Goal: Information Seeking & Learning: Learn about a topic

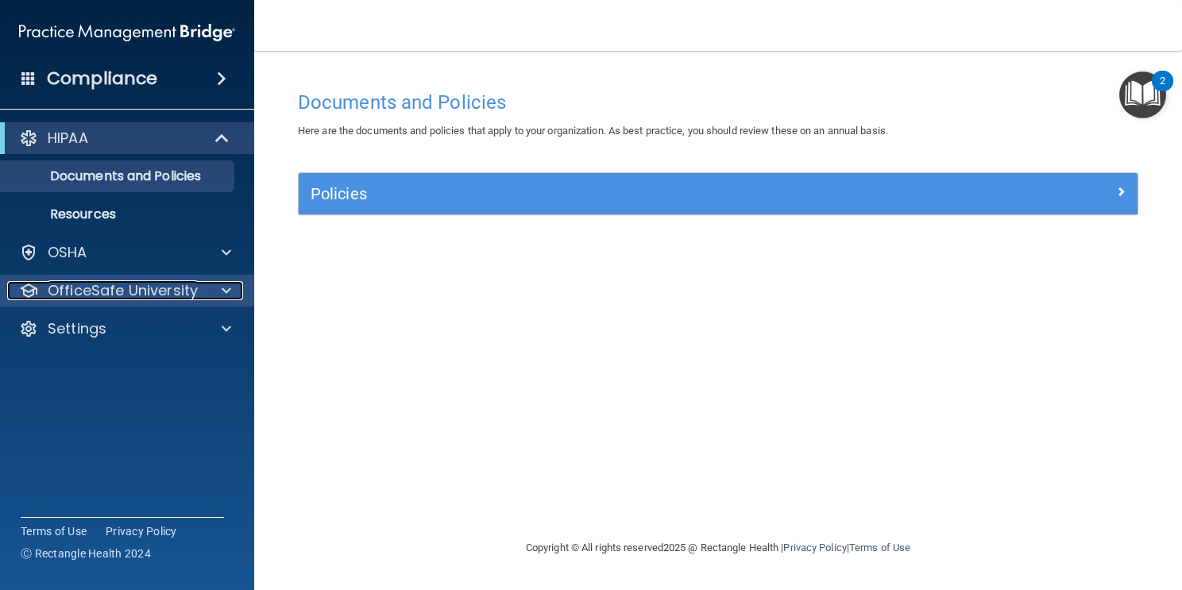
click at [185, 292] on p "OfficeSafe University" at bounding box center [123, 290] width 150 height 19
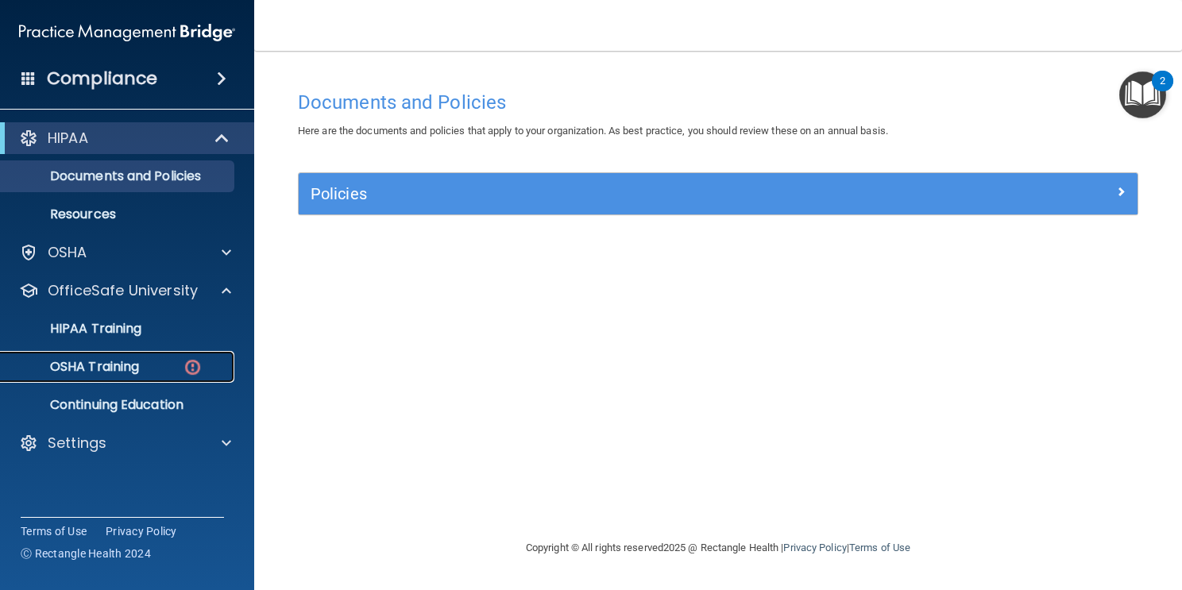
click at [133, 363] on p "OSHA Training" at bounding box center [74, 367] width 129 height 16
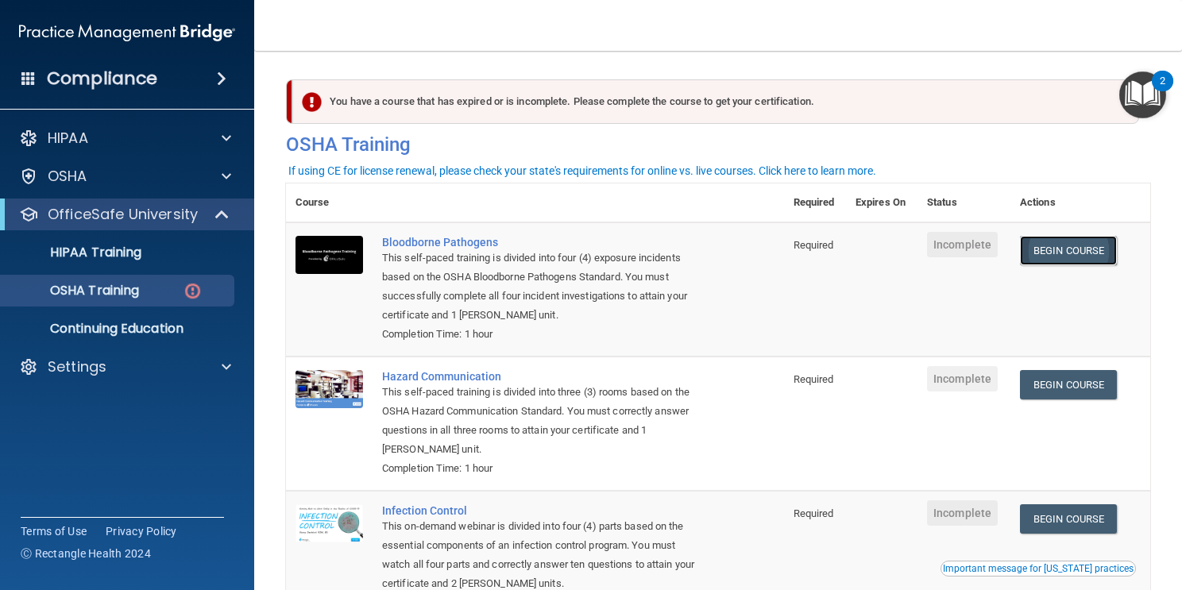
click at [1087, 259] on link "Begin Course" at bounding box center [1068, 250] width 97 height 29
click at [103, 72] on h4 "Compliance" at bounding box center [102, 79] width 110 height 22
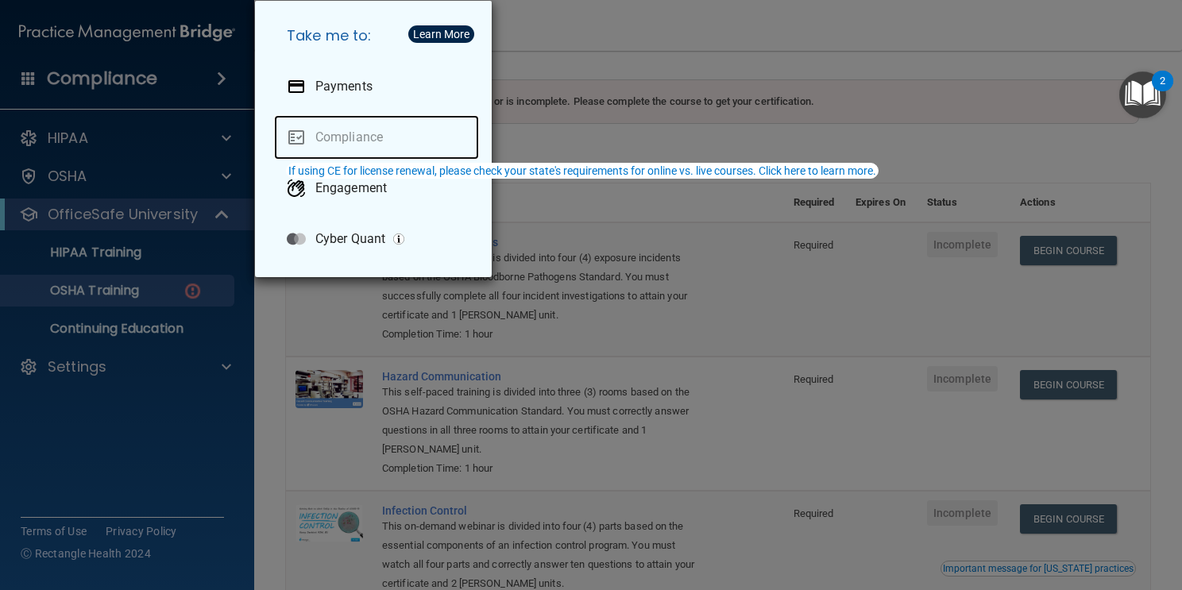
click at [364, 129] on link "Compliance" at bounding box center [376, 137] width 205 height 44
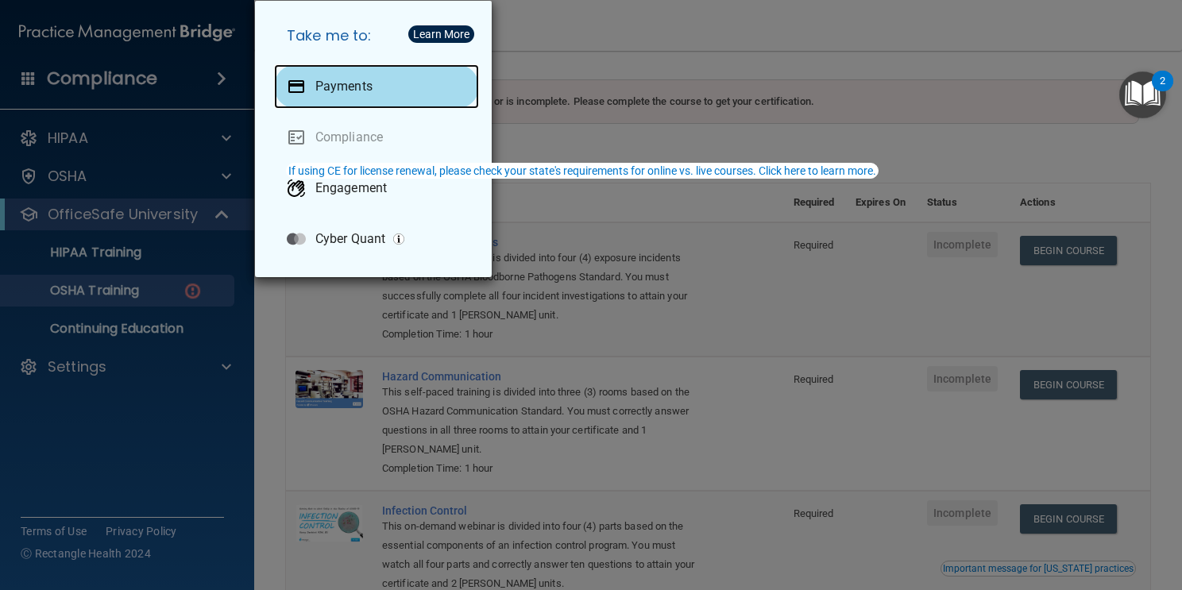
click at [367, 79] on p "Payments" at bounding box center [343, 87] width 57 height 16
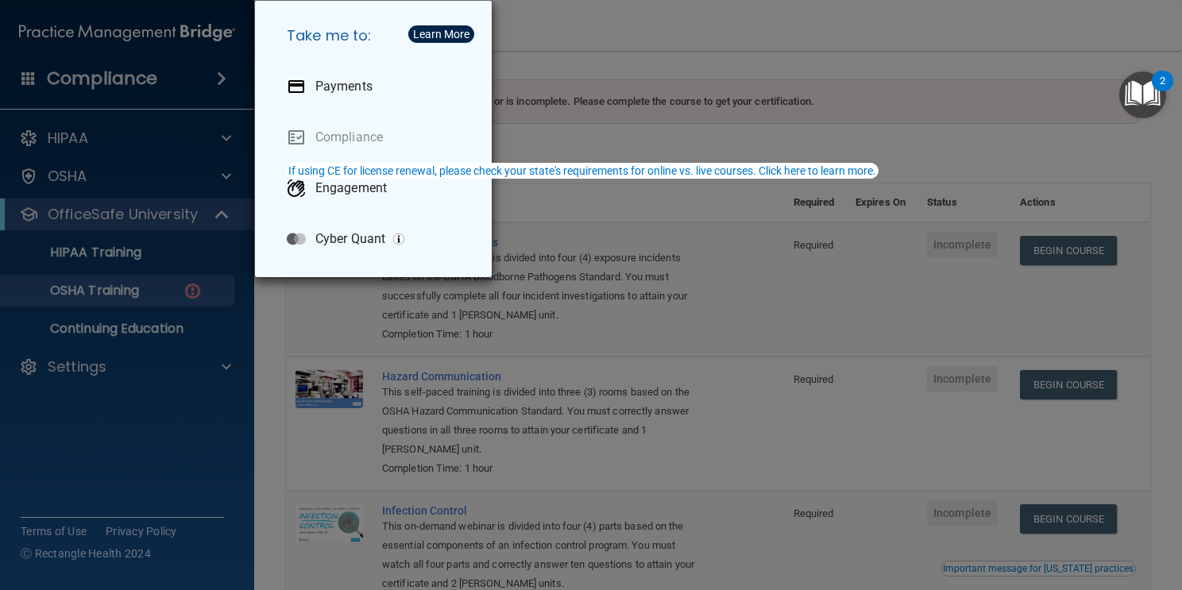
click at [666, 68] on div "Take me to: Payments Compliance Engagement Cyber Quant" at bounding box center [591, 295] width 1182 height 590
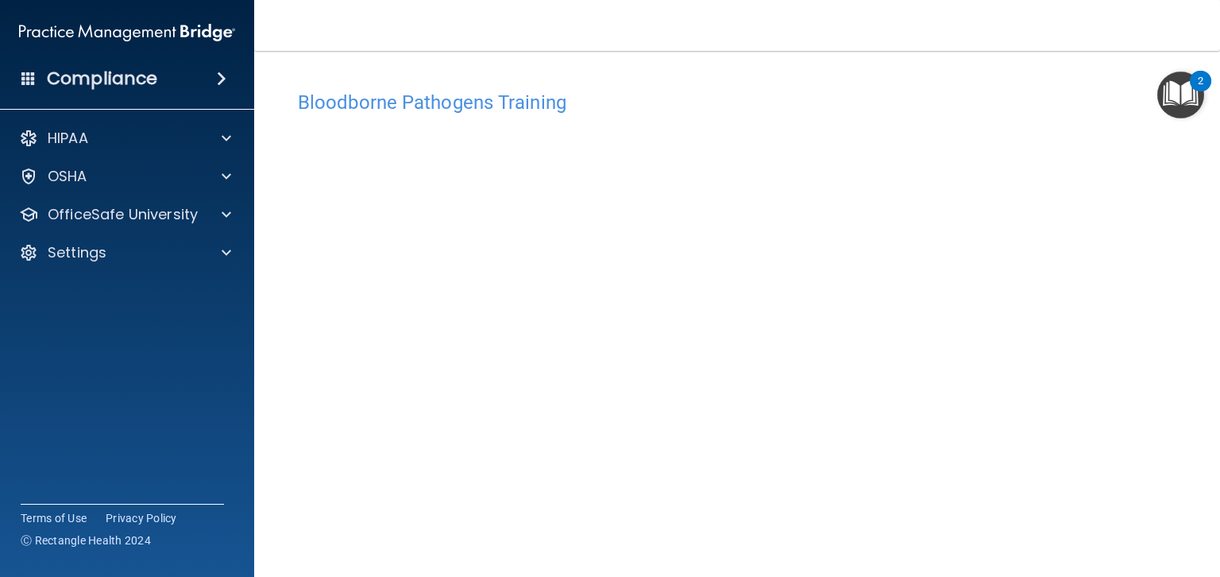
click at [186, 238] on div "Settings" at bounding box center [127, 253] width 255 height 32
click at [172, 222] on p "OfficeSafe University" at bounding box center [123, 214] width 150 height 19
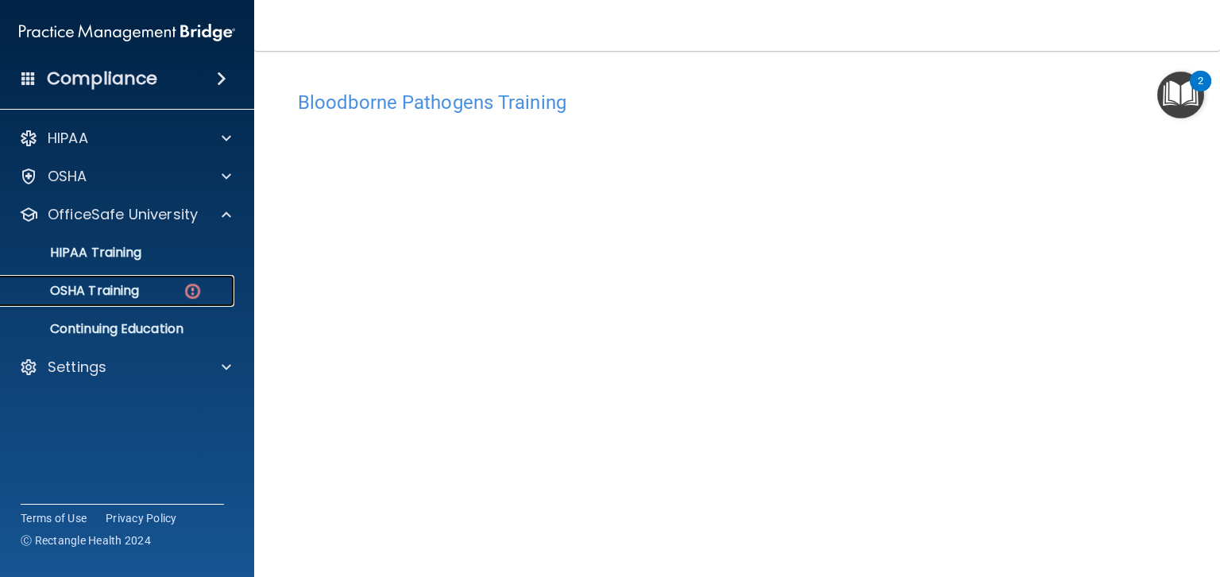
click at [129, 295] on p "OSHA Training" at bounding box center [74, 291] width 129 height 16
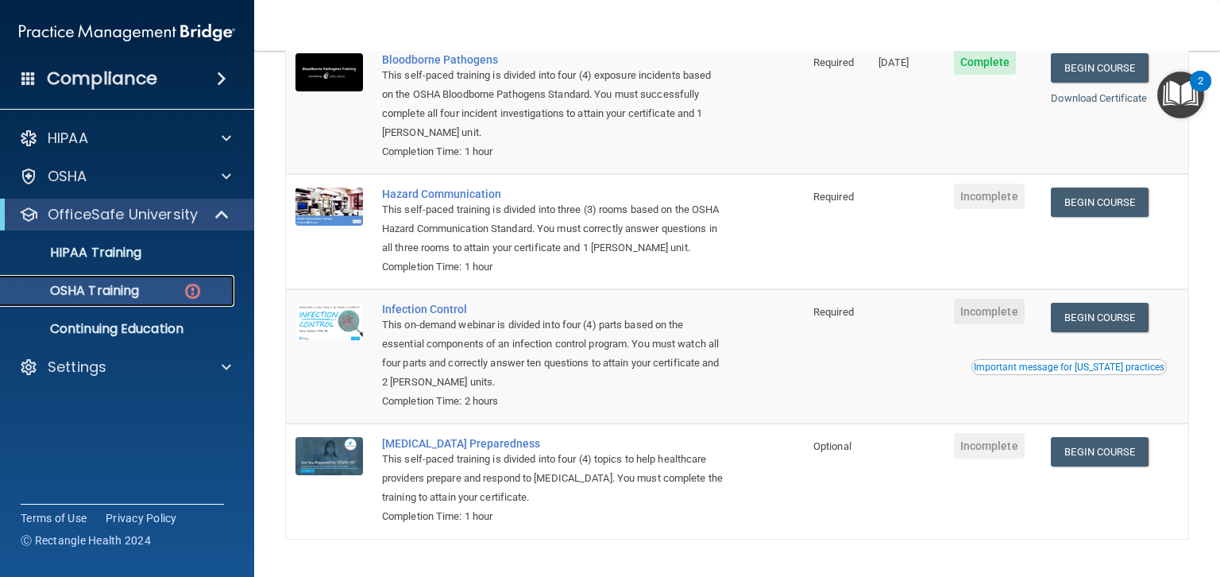
scroll to position [185, 0]
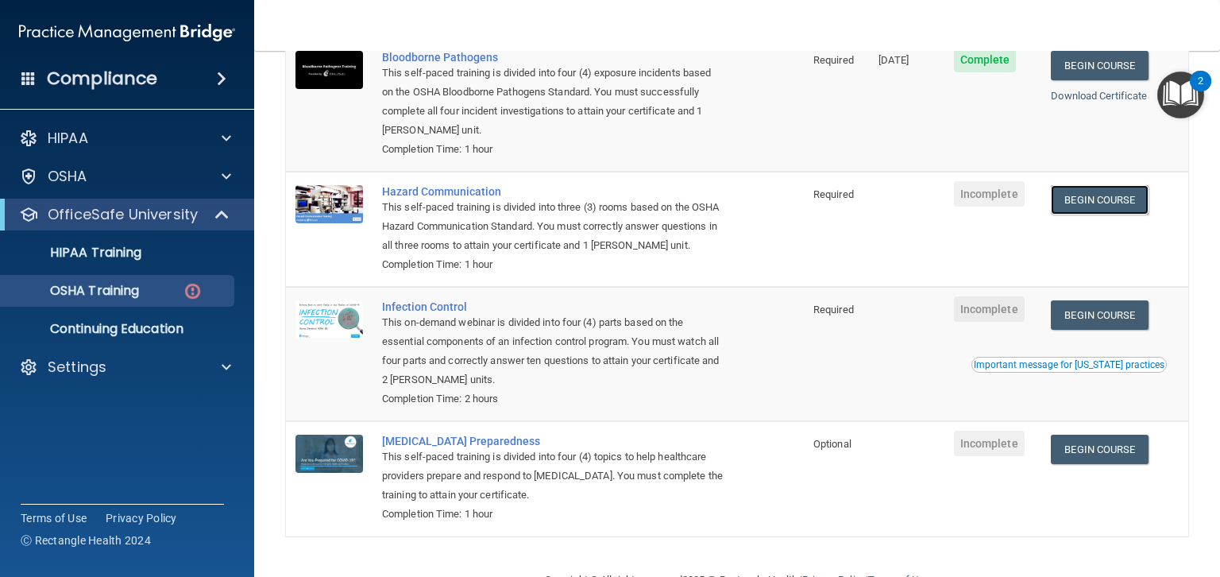
click at [1112, 185] on link "Begin Course" at bounding box center [1099, 199] width 97 height 29
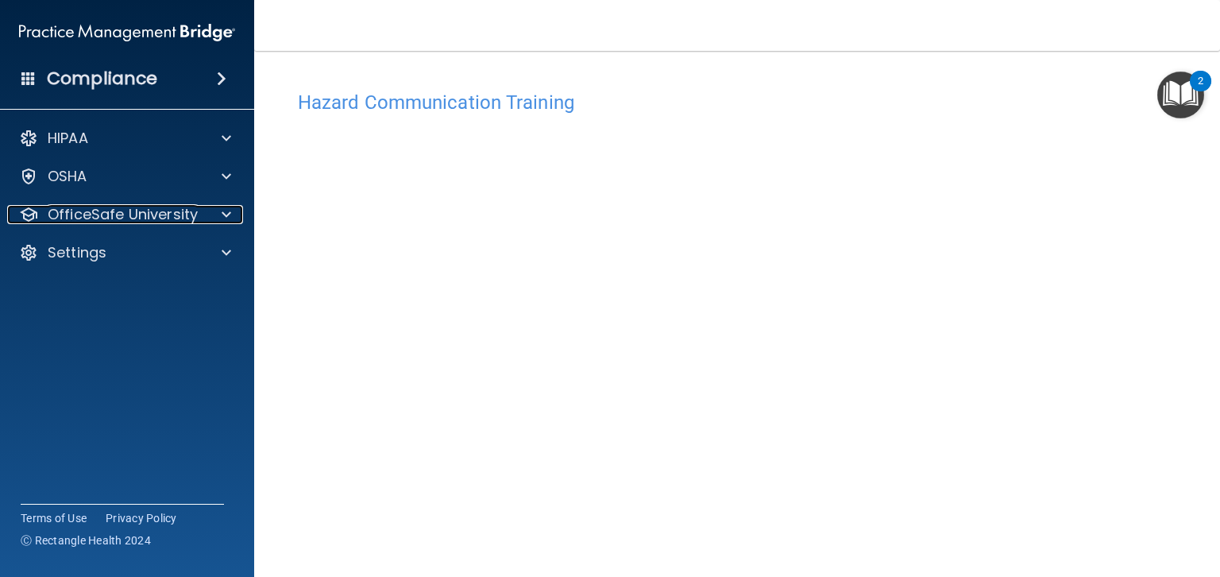
click at [195, 217] on p "OfficeSafe University" at bounding box center [123, 214] width 150 height 19
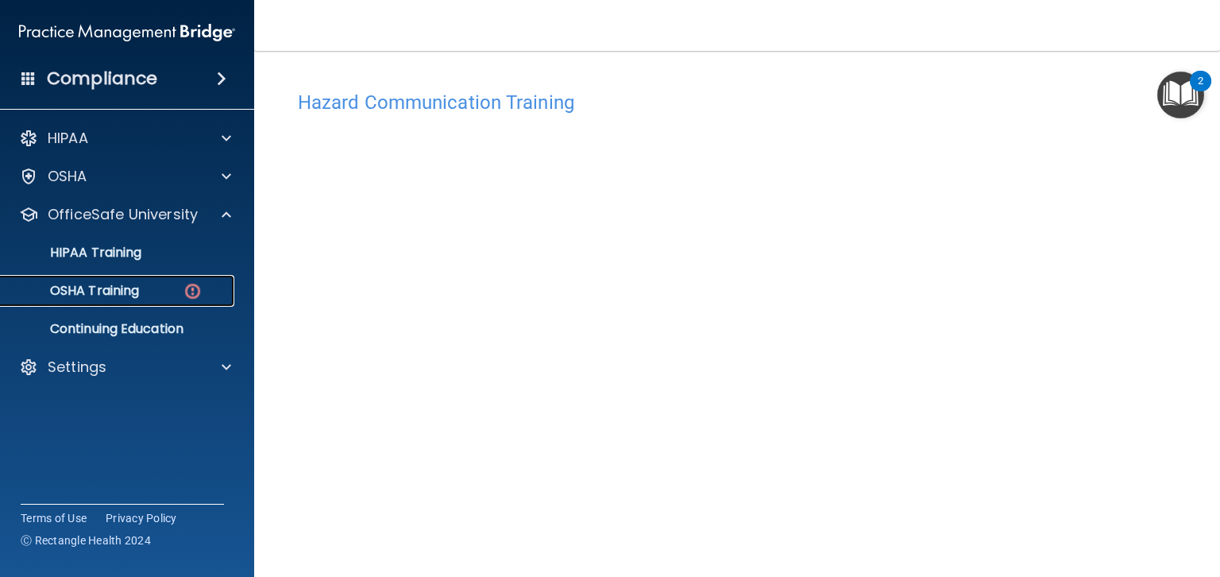
click at [139, 303] on link "OSHA Training" at bounding box center [109, 291] width 250 height 32
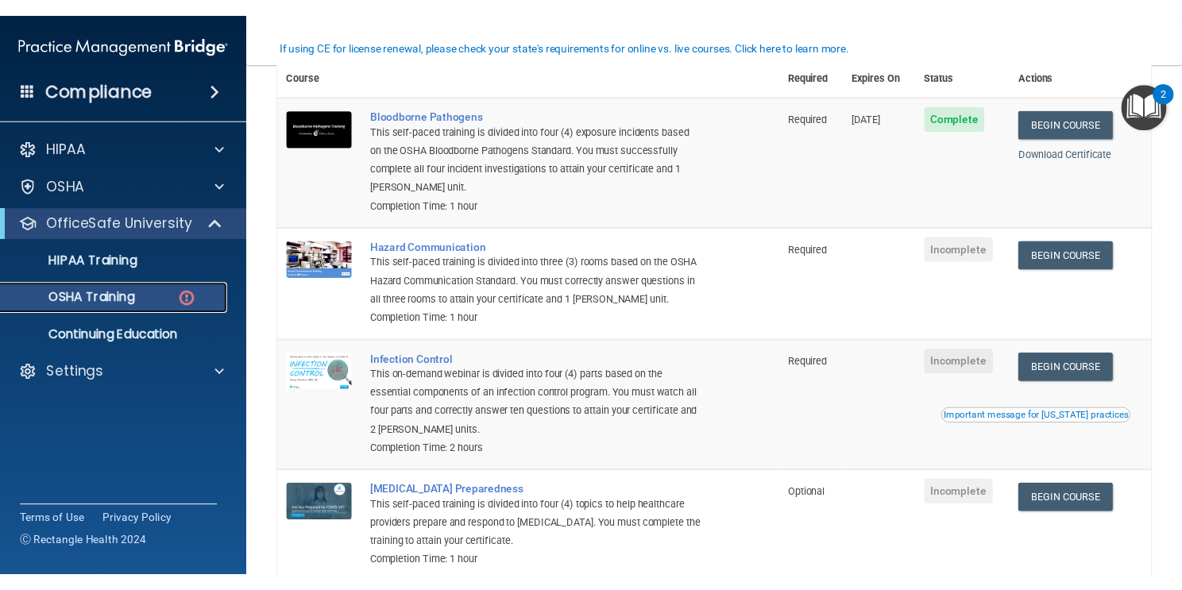
scroll to position [137, 0]
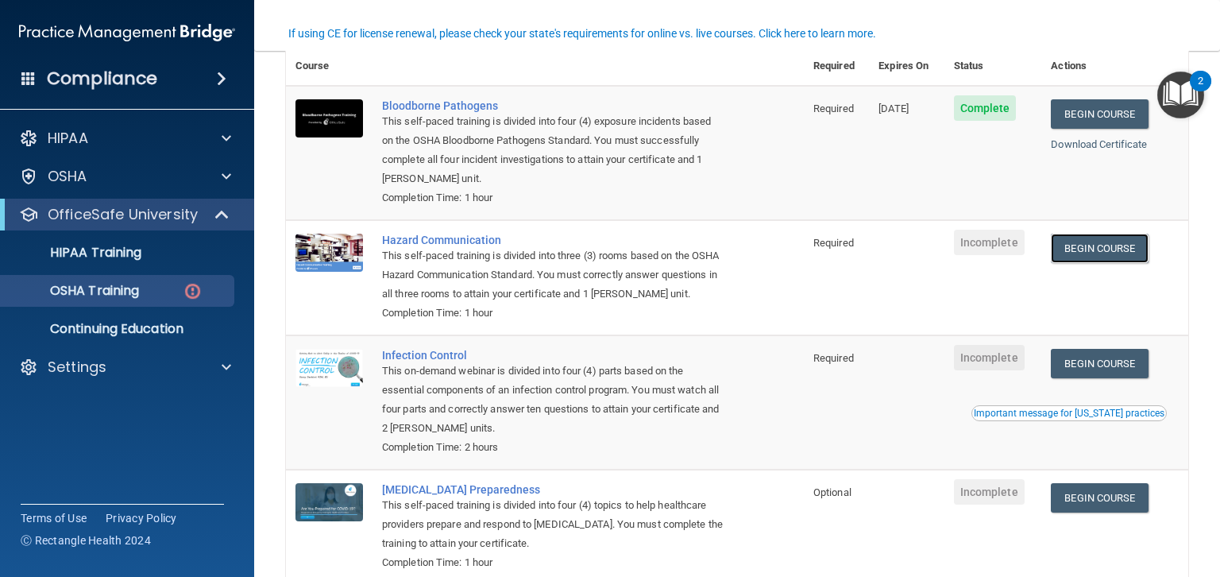
click at [1106, 251] on link "Begin Course" at bounding box center [1099, 248] width 97 height 29
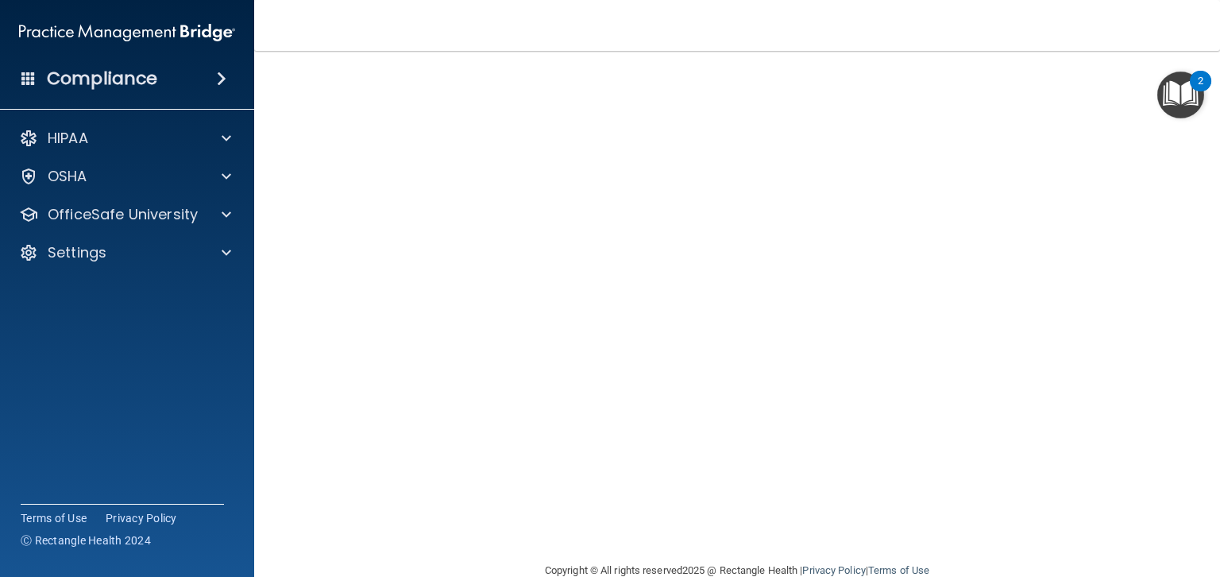
scroll to position [19, 0]
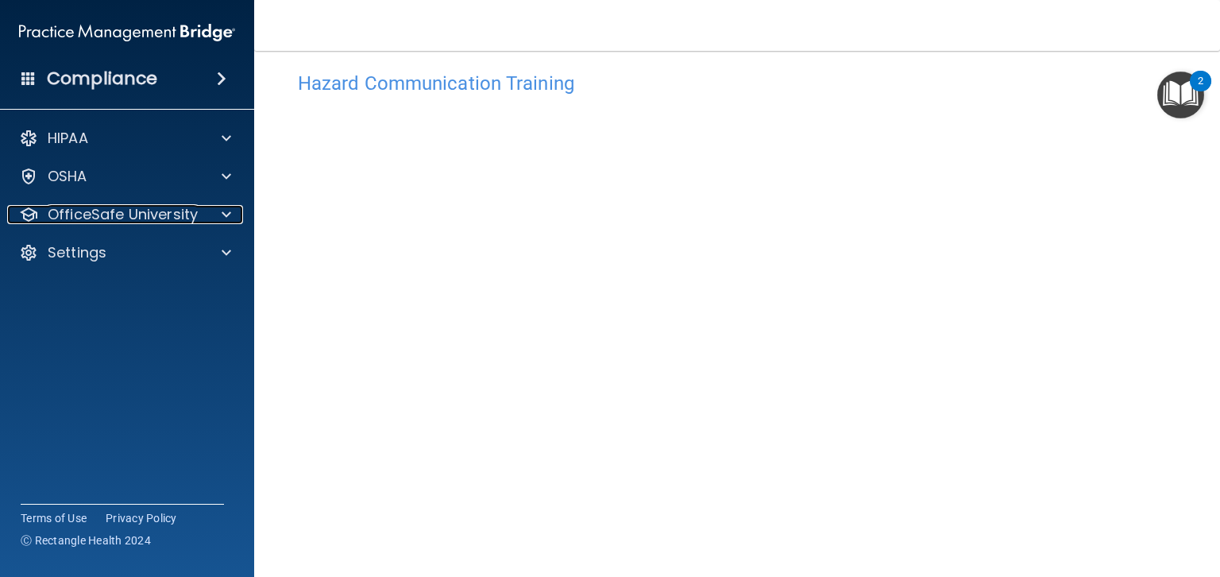
click at [152, 216] on p "OfficeSafe University" at bounding box center [123, 214] width 150 height 19
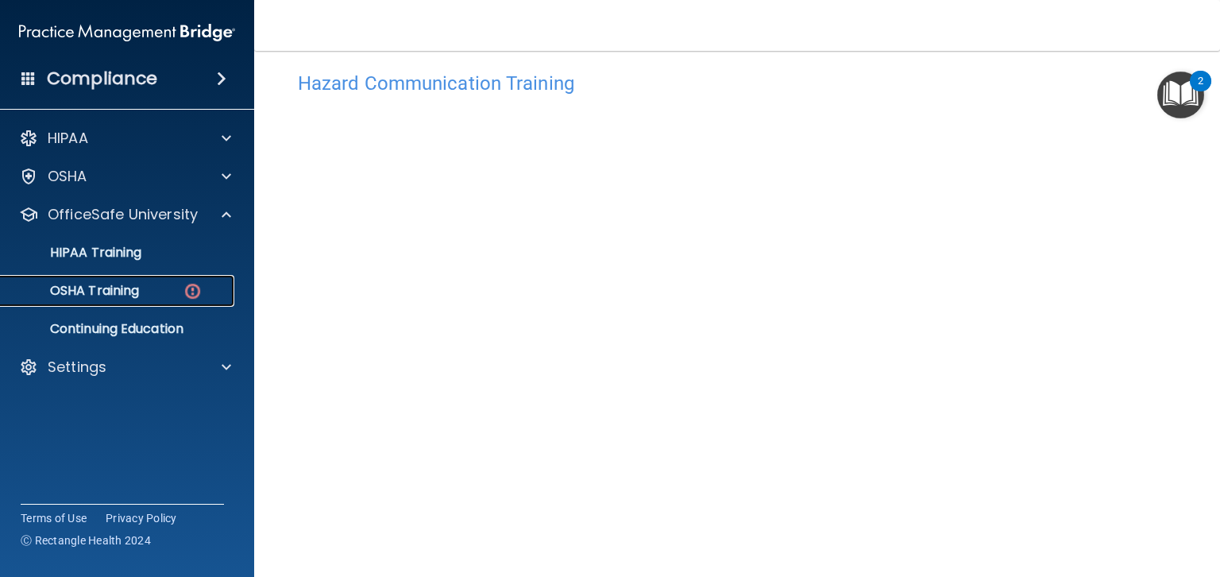
click at [100, 292] on p "OSHA Training" at bounding box center [74, 291] width 129 height 16
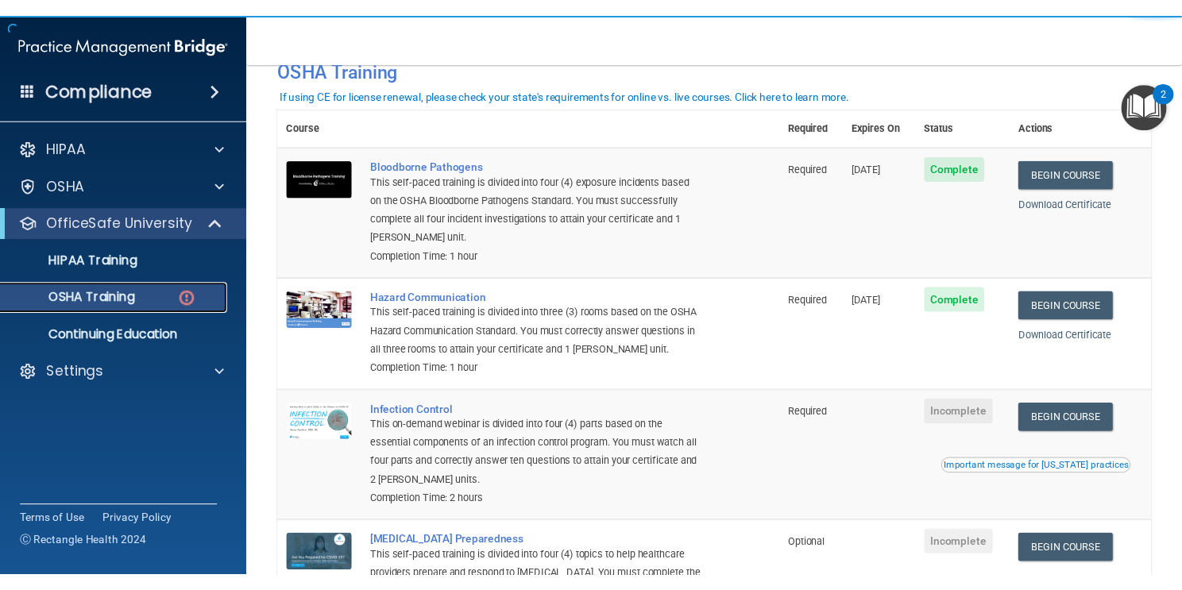
scroll to position [95, 0]
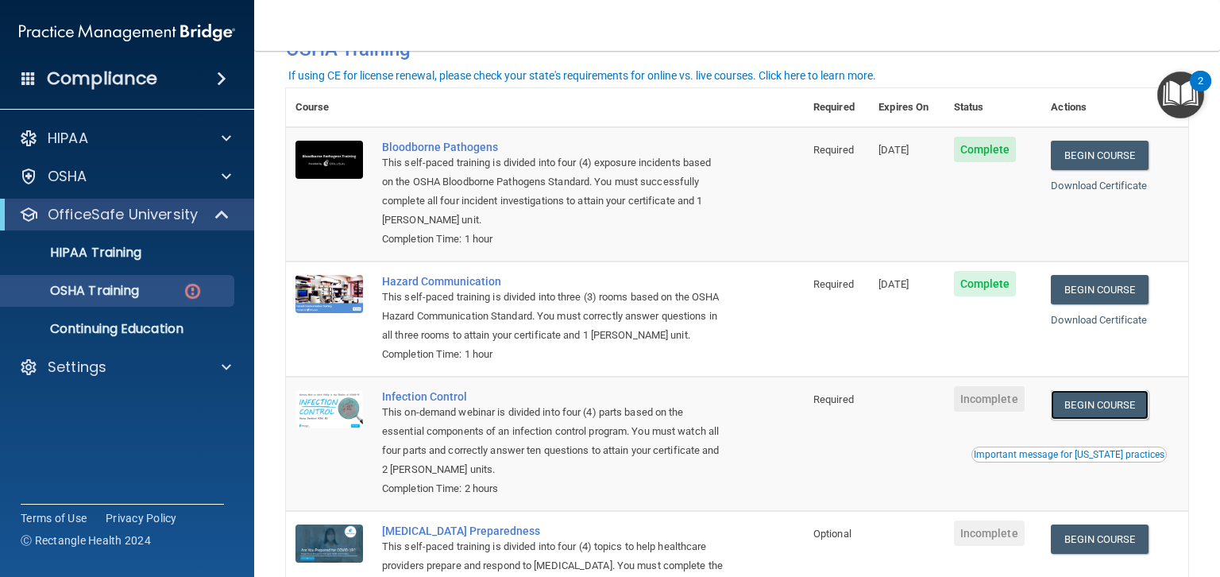
click at [1133, 407] on link "Begin Course" at bounding box center [1099, 404] width 97 height 29
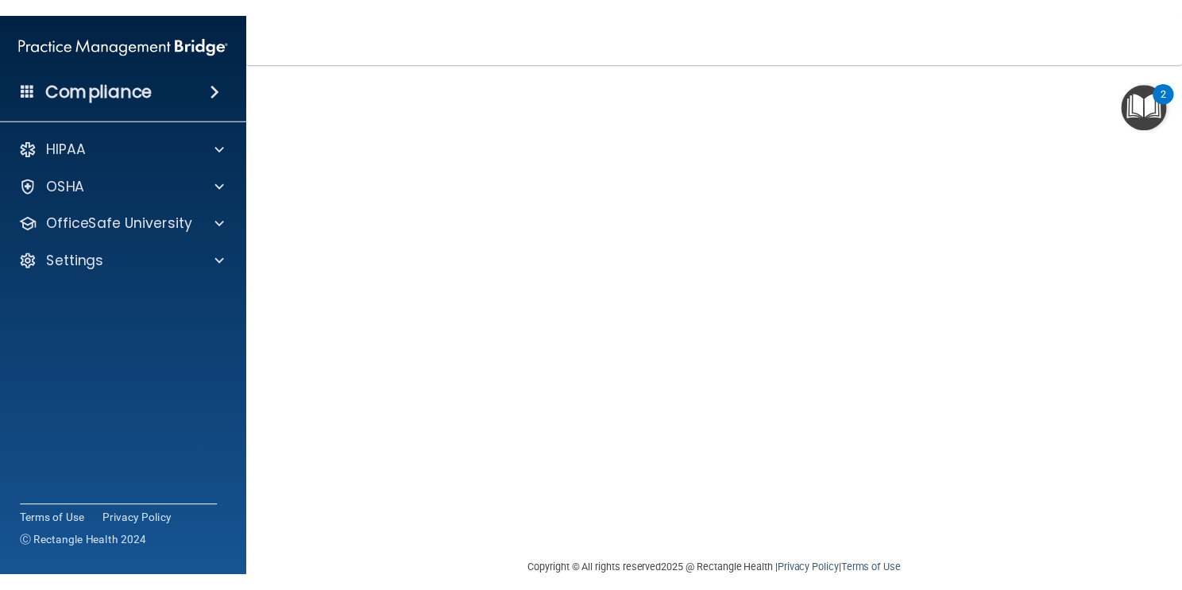
scroll to position [73, 0]
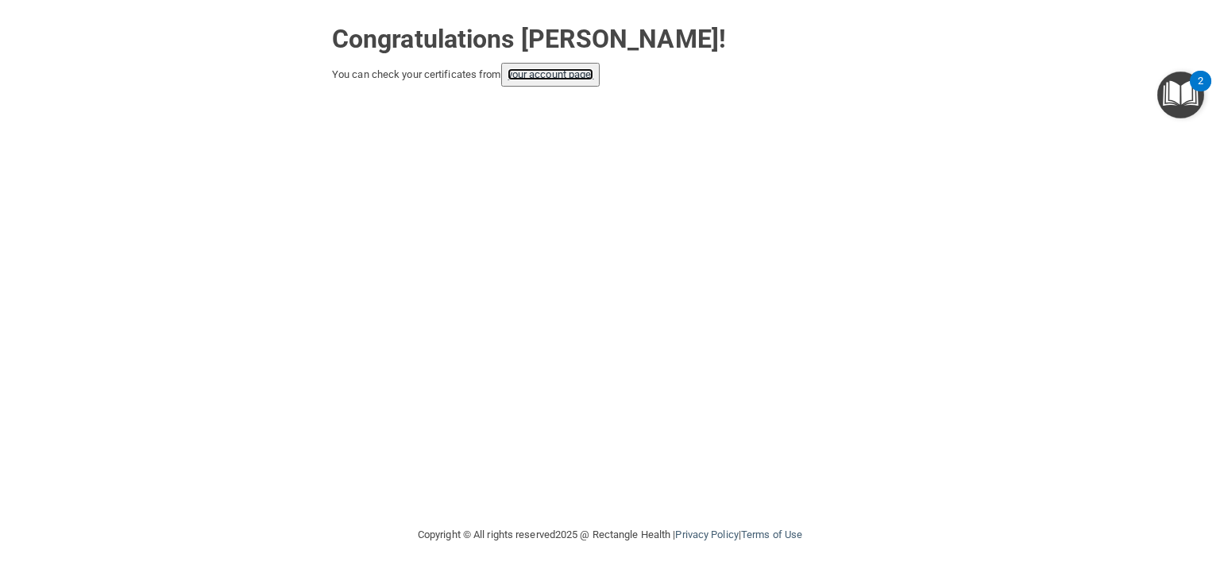
click at [557, 79] on link "your account page!" at bounding box center [551, 74] width 87 height 12
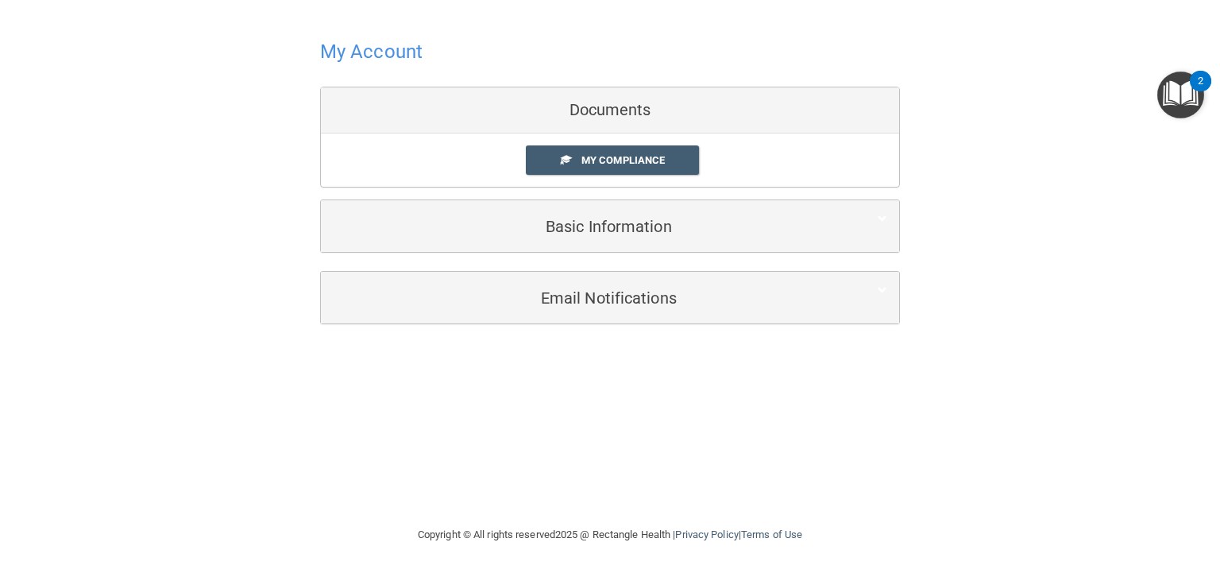
click at [634, 148] on link "My Compliance" at bounding box center [613, 159] width 174 height 29
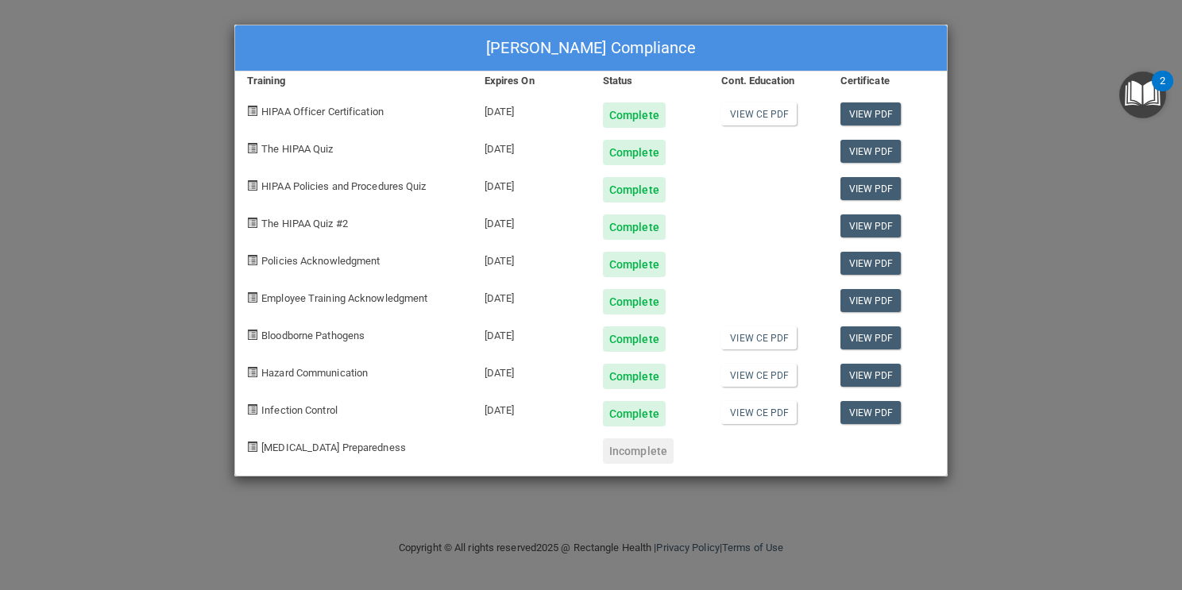
click at [1041, 243] on div "[PERSON_NAME] Compliance Training Expires On Status Cont. Education Certificate…" at bounding box center [591, 295] width 1182 height 590
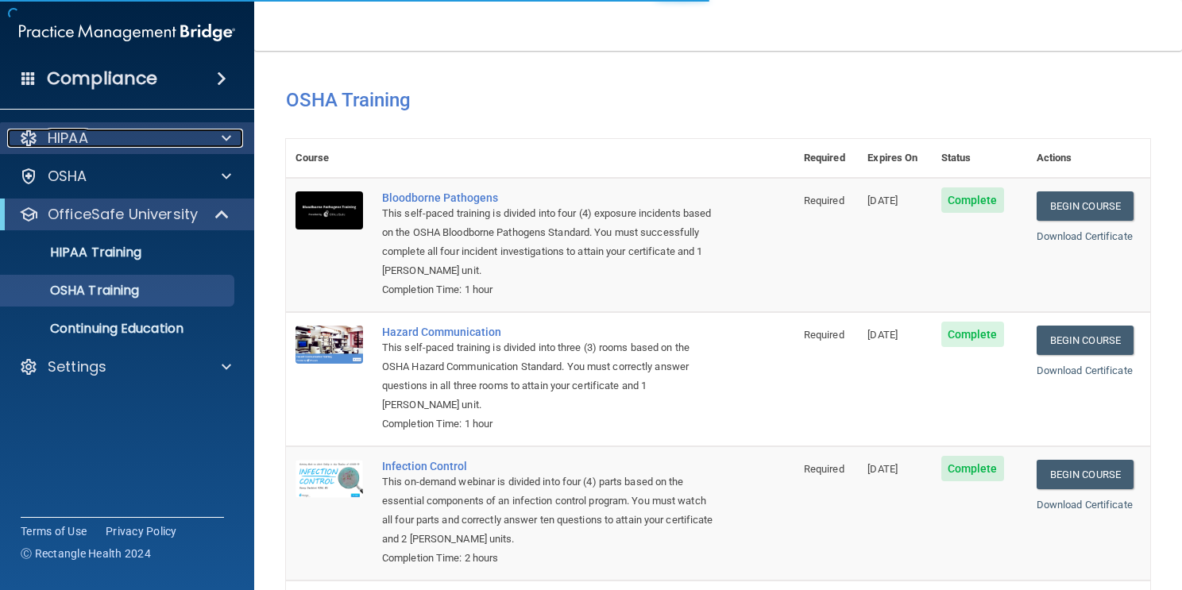
click at [187, 141] on div "HIPAA" at bounding box center [105, 138] width 197 height 19
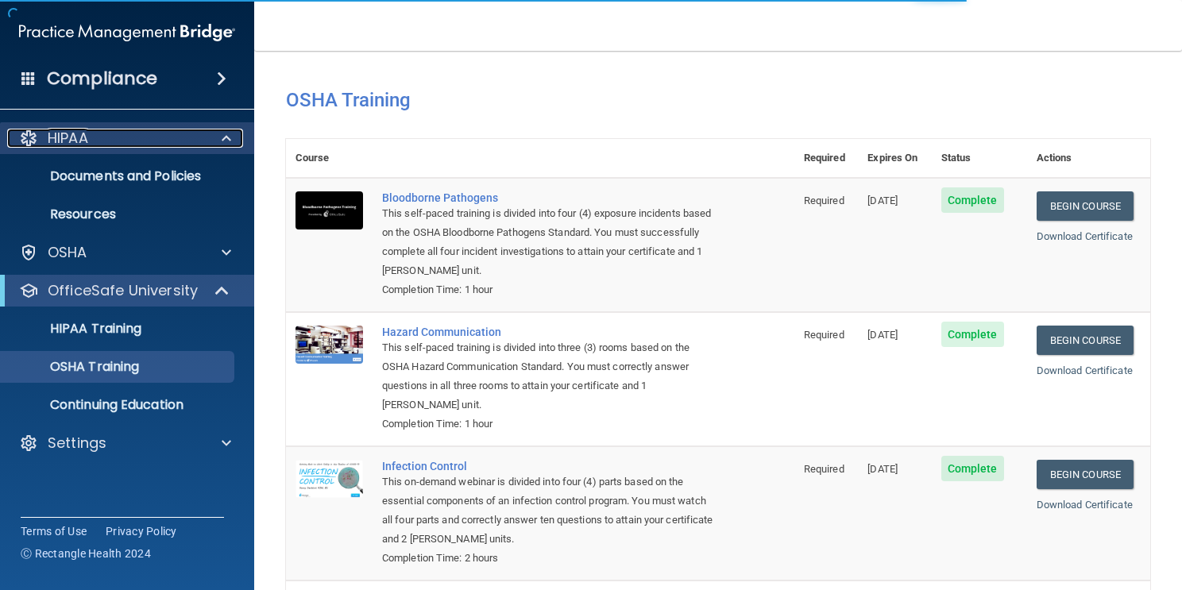
click at [187, 141] on div "HIPAA" at bounding box center [105, 138] width 197 height 19
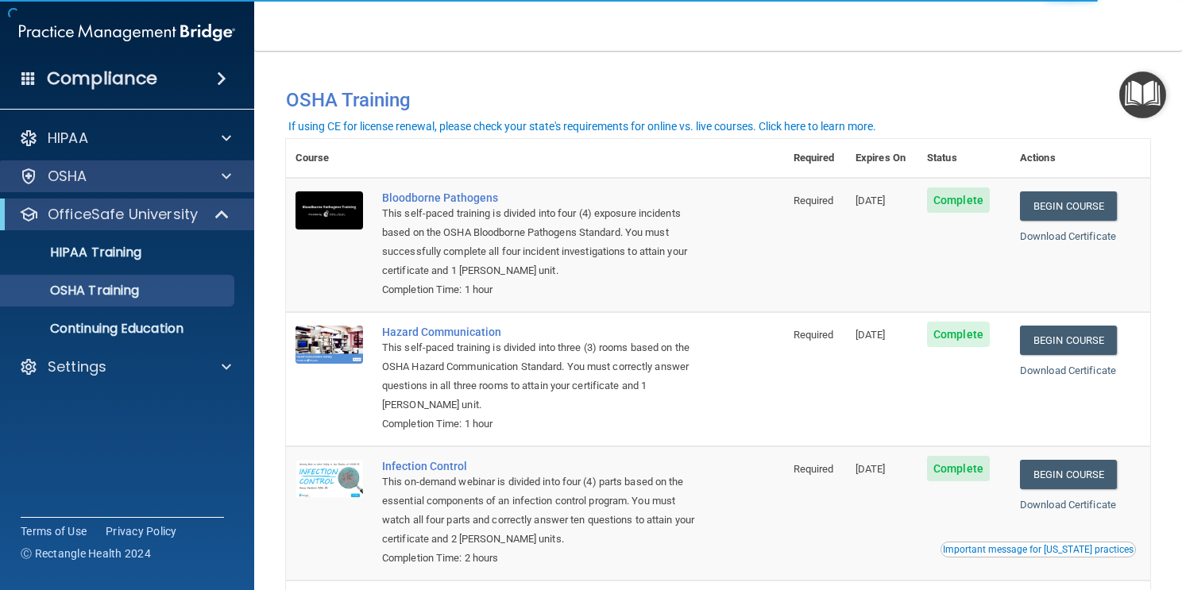
click at [185, 164] on div "OSHA" at bounding box center [127, 176] width 255 height 32
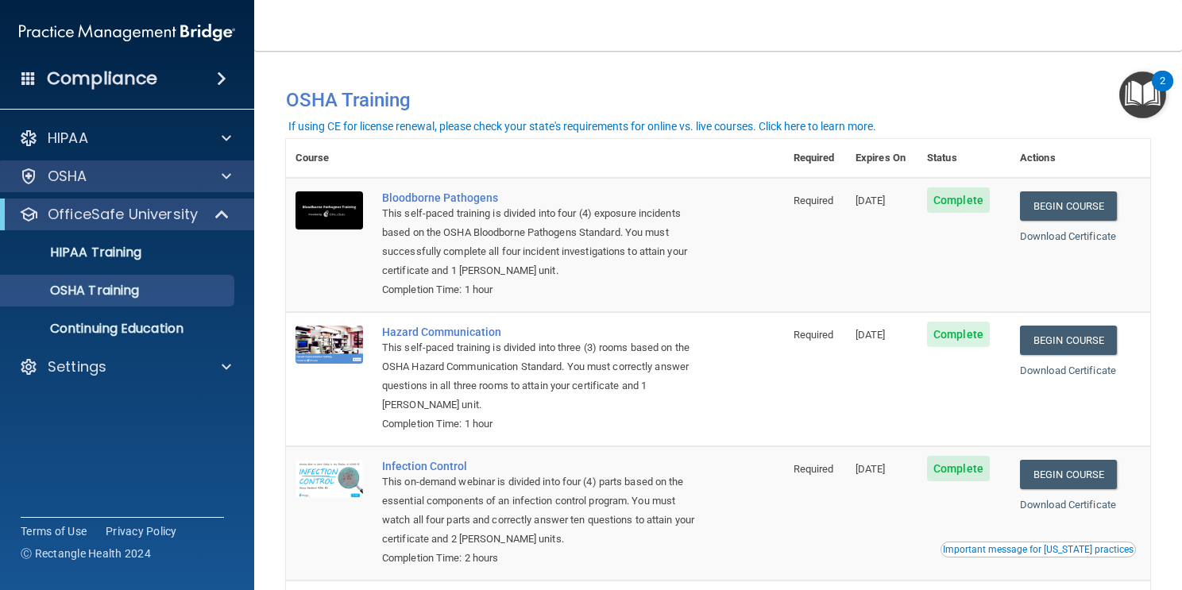
click at [185, 164] on div "OSHA" at bounding box center [127, 176] width 255 height 32
